Goal: Information Seeking & Learning: Learn about a topic

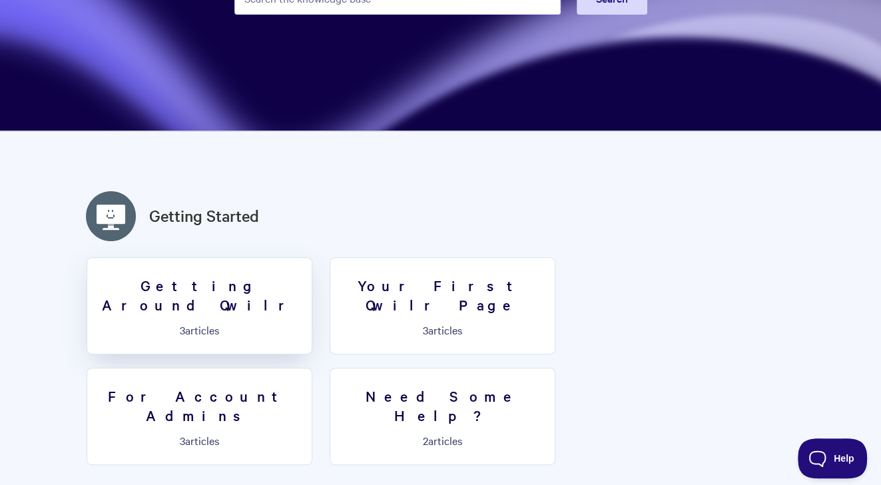
click at [297, 296] on link "Getting Around Qwilr 3 articles" at bounding box center [200, 305] width 226 height 97
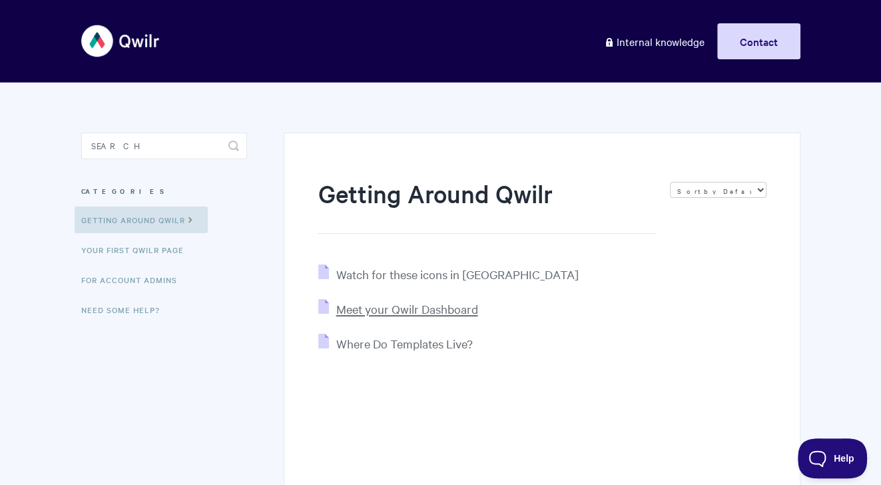
click at [415, 307] on span "Meet your Qwilr Dashboard" at bounding box center [406, 308] width 142 height 15
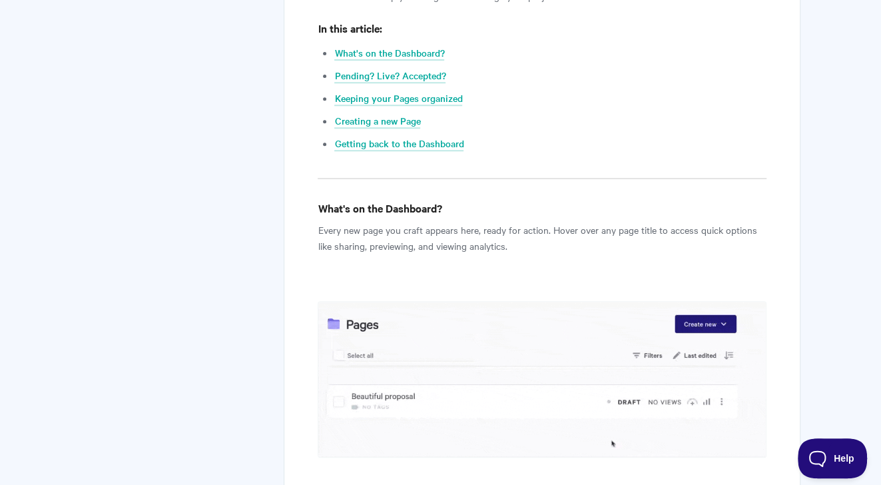
scroll to position [395, 0]
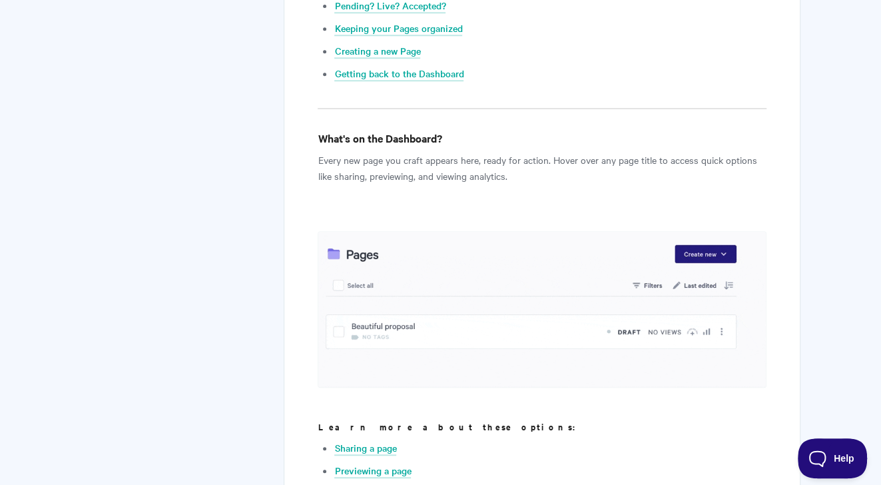
click at [374, 168] on p "Every new page you craft appears here, ready for action. Hover over any page ti…" at bounding box center [541, 168] width 448 height 32
click at [473, 158] on p "Every new page you craft appears here, ready for action. Hover over any page ti…" at bounding box center [541, 168] width 448 height 32
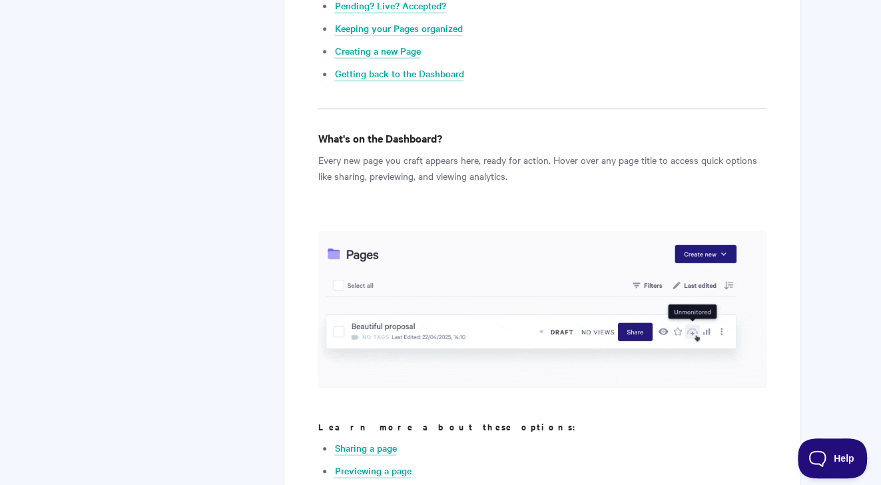
click at [403, 165] on p "Every new page you craft appears here, ready for action. Hover over any page ti…" at bounding box center [541, 168] width 448 height 32
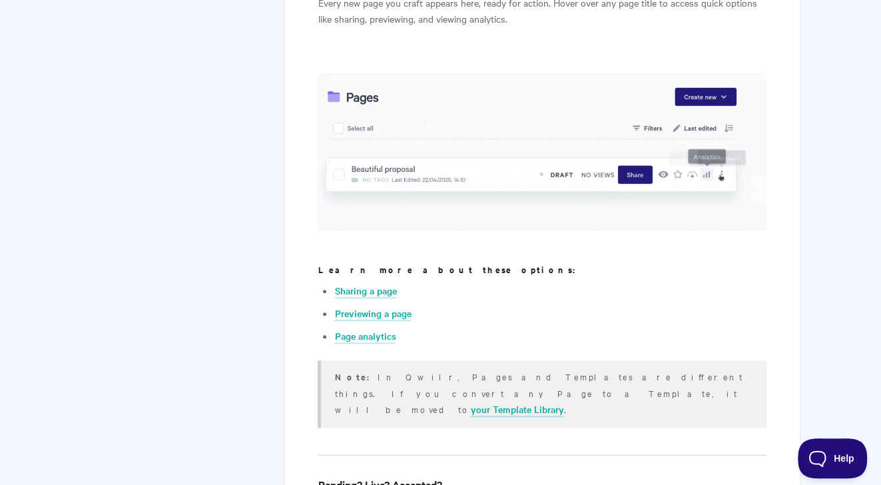
scroll to position [578, 0]
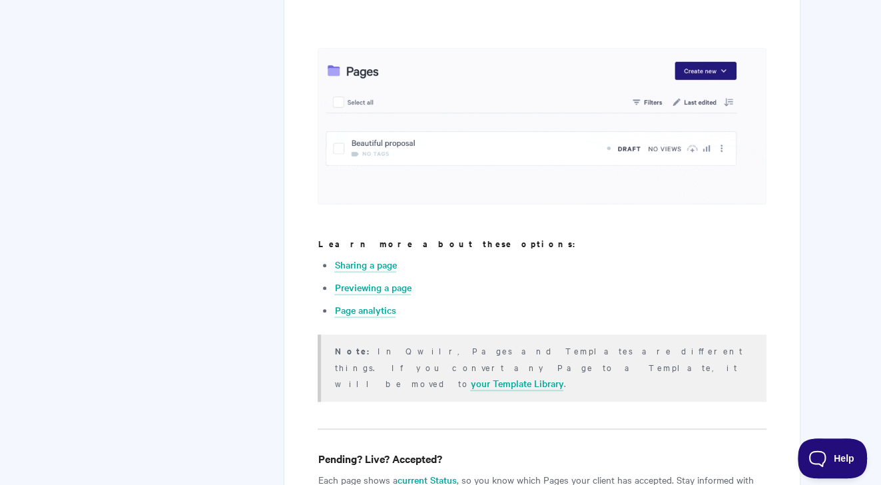
drag, startPoint x: 350, startPoint y: 351, endPoint x: 462, endPoint y: 355, distance: 111.9
click at [462, 355] on p "Note: In Qwilr, Pages and Templates are different things. If you convert any Pa…" at bounding box center [541, 366] width 415 height 49
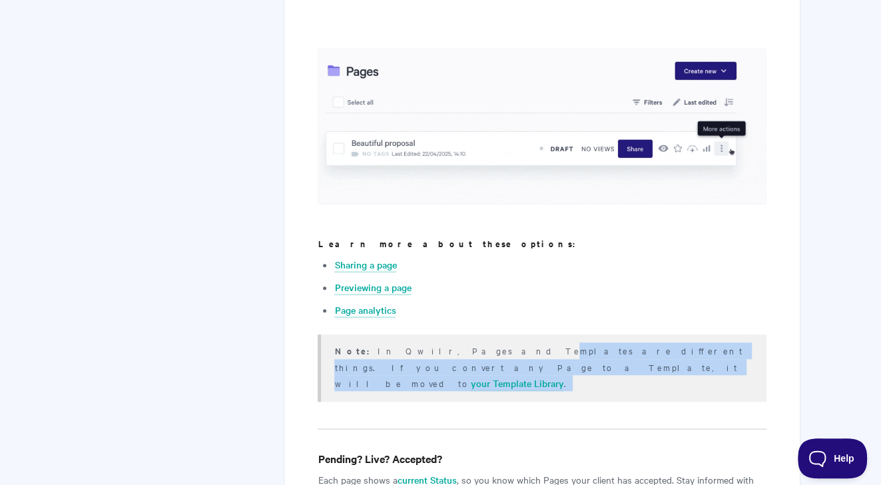
drag, startPoint x: 437, startPoint y: 352, endPoint x: 521, endPoint y: 358, distance: 84.7
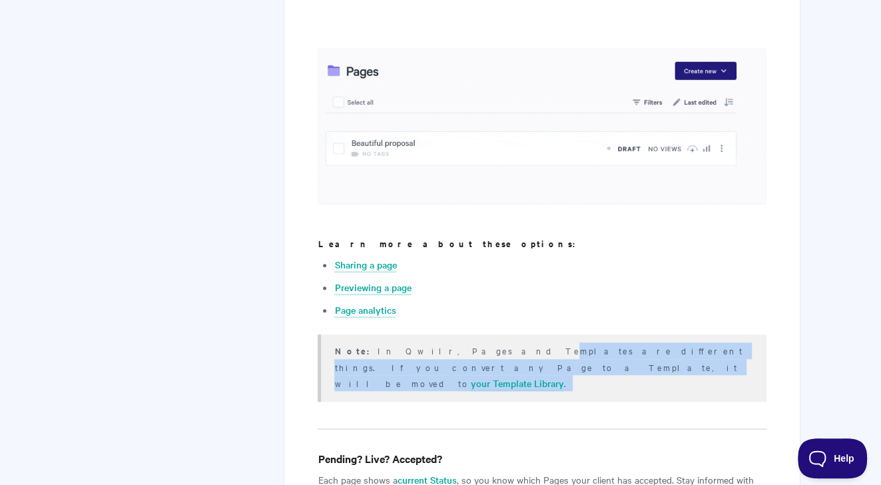
click at [521, 358] on p "Note: In Qwilr, Pages and Templates are different things. If you convert any Pa…" at bounding box center [541, 366] width 415 height 49
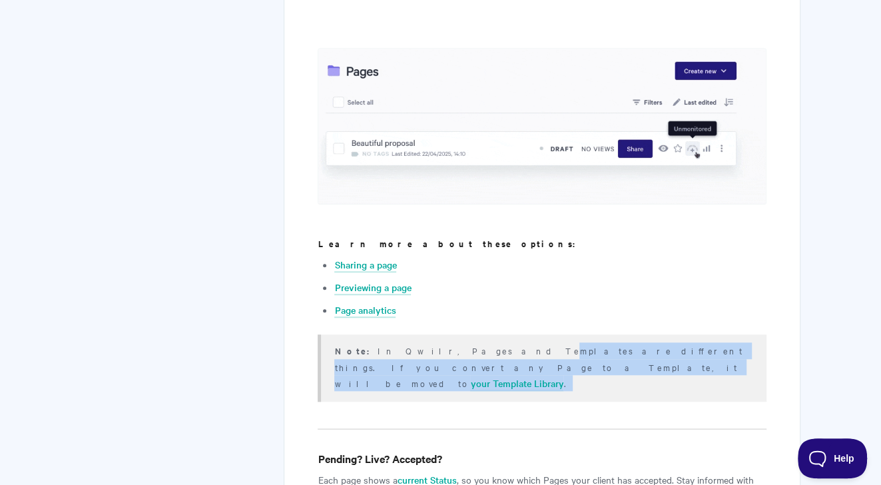
click at [494, 355] on p "Note: In Qwilr, Pages and Templates are different things. If you convert any Pa…" at bounding box center [541, 366] width 415 height 49
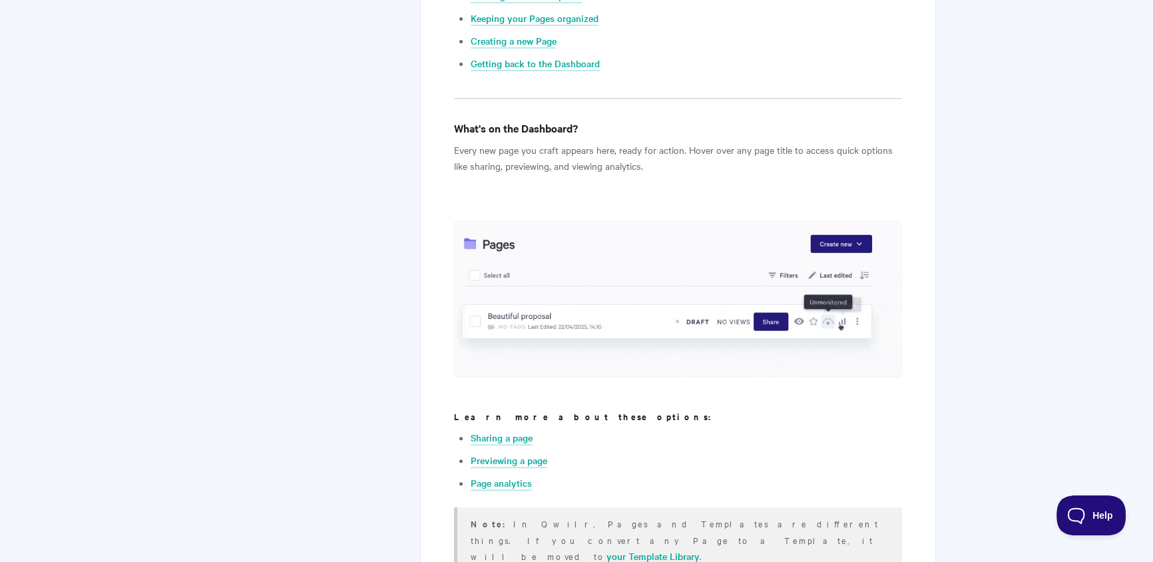
scroll to position [94, 0]
